Goal: Information Seeking & Learning: Learn about a topic

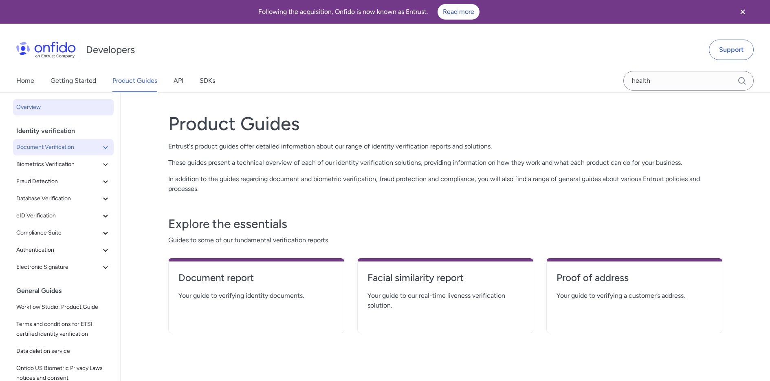
click at [56, 150] on span "Document Verification" at bounding box center [58, 147] width 84 height 10
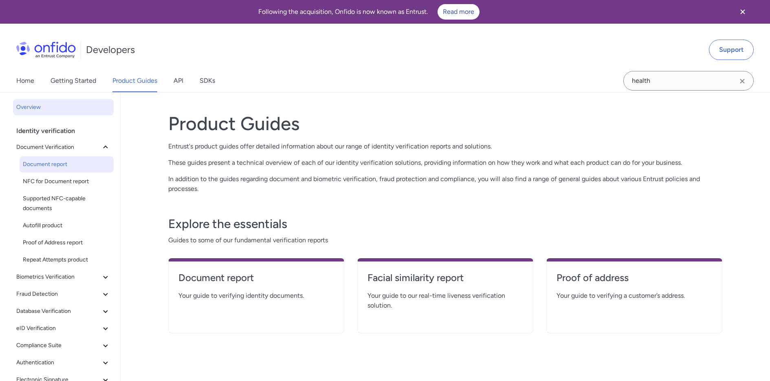
click at [56, 170] on link "Document report" at bounding box center [67, 164] width 94 height 16
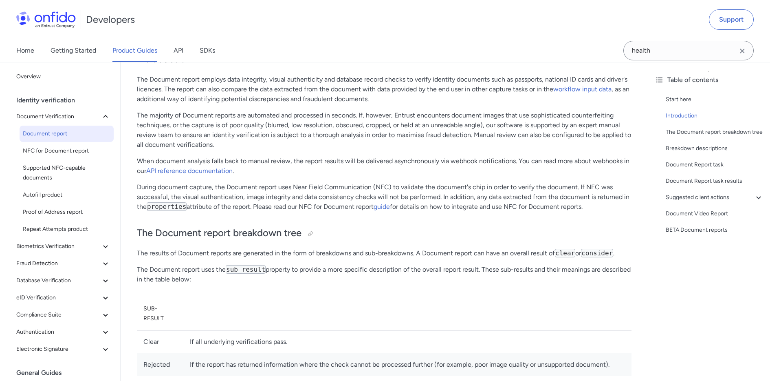
scroll to position [138, 0]
click at [213, 173] on link "API reference documentation" at bounding box center [189, 172] width 86 height 8
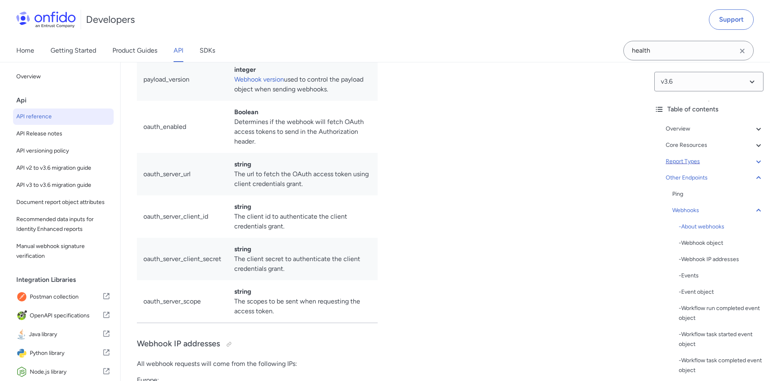
click at [705, 162] on div "Report Types" at bounding box center [715, 162] width 98 height 10
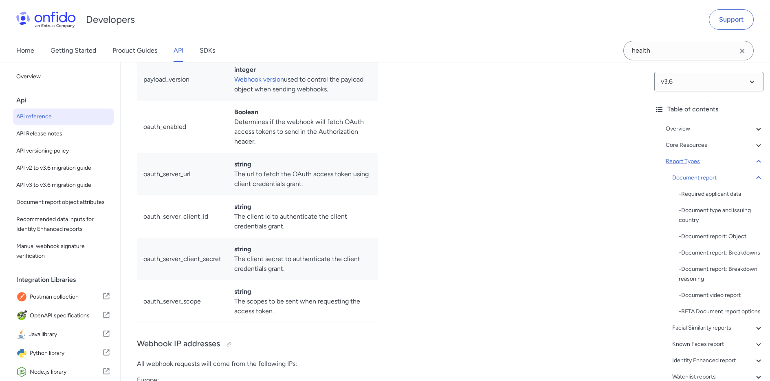
scroll to position [29436, 0]
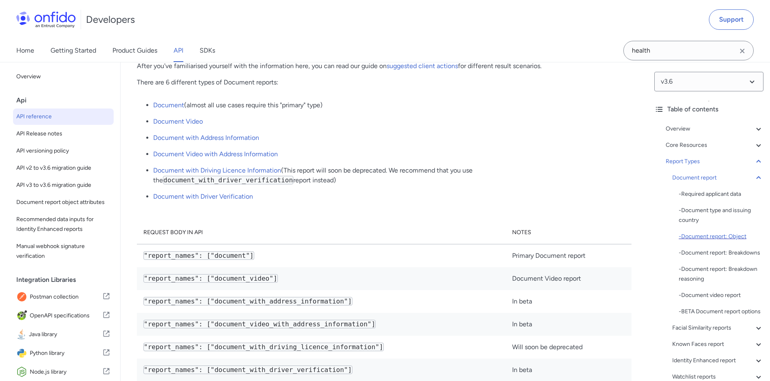
click at [718, 236] on div "- Document report: Object" at bounding box center [721, 237] width 85 height 10
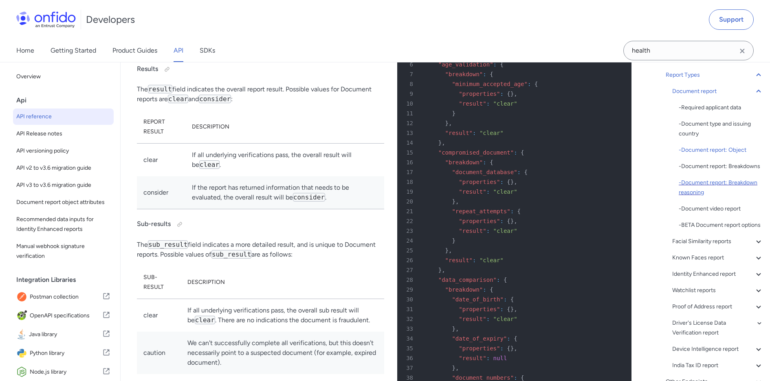
scroll to position [107, 0]
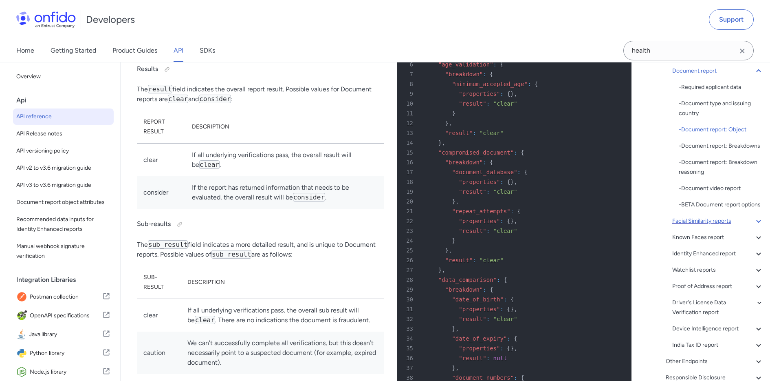
click at [688, 220] on div "Facial Similarity reports" at bounding box center [718, 221] width 91 height 10
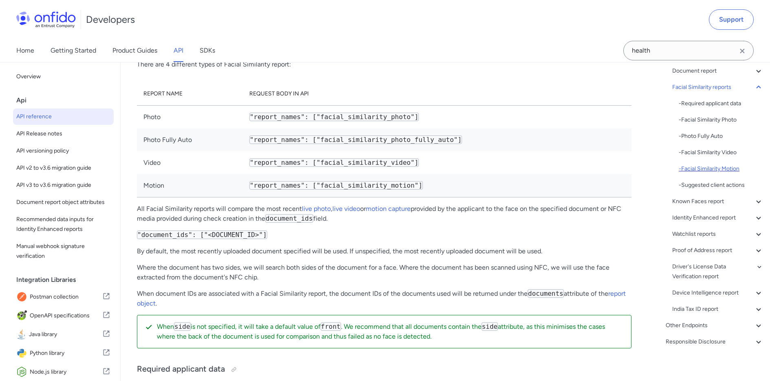
click at [728, 170] on div "- Facial Similarity Motion" at bounding box center [721, 169] width 85 height 10
